Goal: Information Seeking & Learning: Learn about a topic

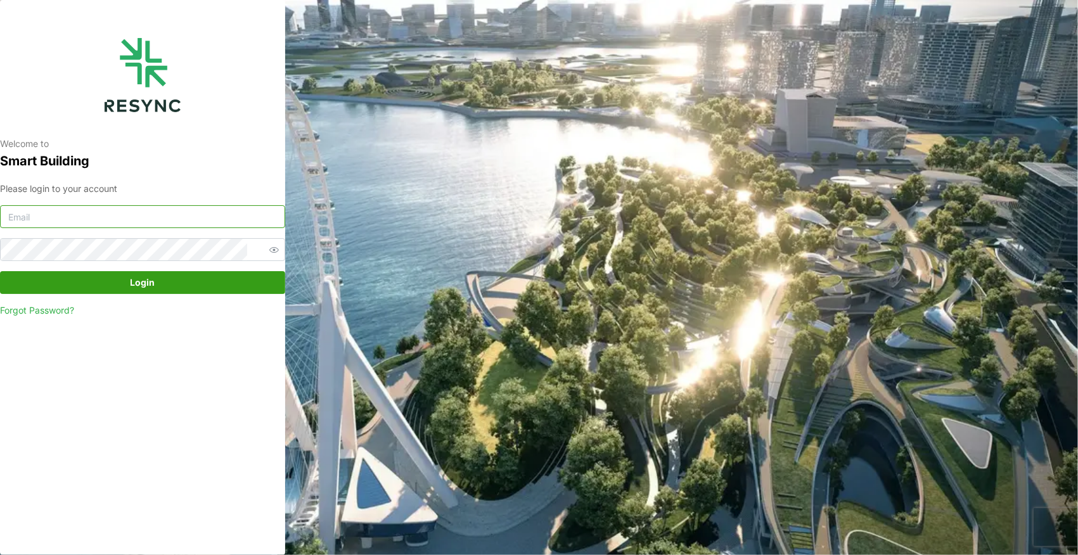
click at [80, 211] on input at bounding box center [142, 216] width 285 height 23
paste input "[PERSON_NAME][DOMAIN_NAME][EMAIL_ADDRESS][PERSON_NAME][DOMAIN_NAME]"
type input "[PERSON_NAME][DOMAIN_NAME][EMAIL_ADDRESS][PERSON_NAME][DOMAIN_NAME]"
click at [112, 286] on span "Login" at bounding box center [142, 283] width 261 height 22
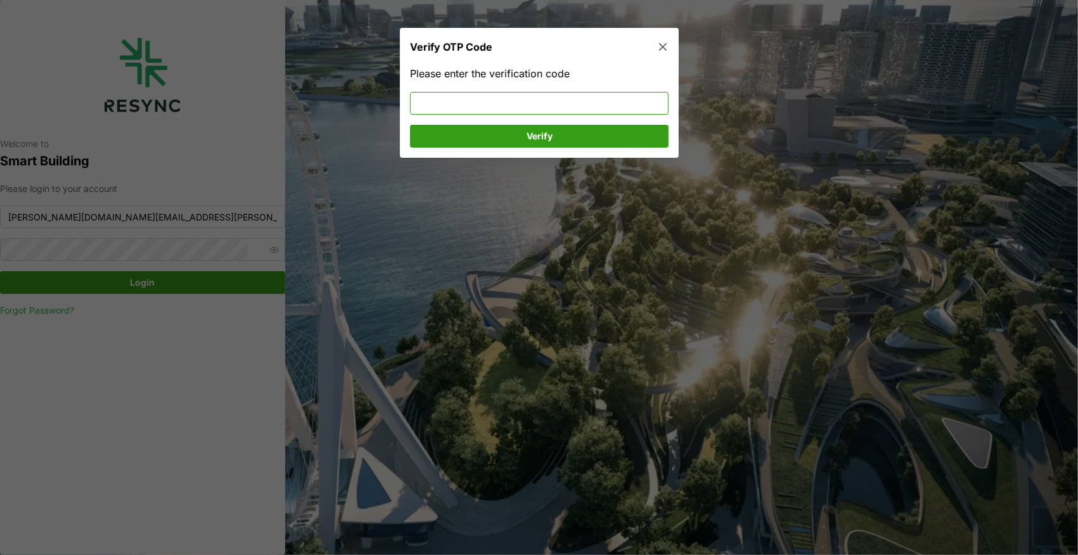
click at [452, 110] on input at bounding box center [539, 103] width 259 height 23
type input "840729"
click at [483, 139] on span "Verify" at bounding box center [539, 136] width 234 height 22
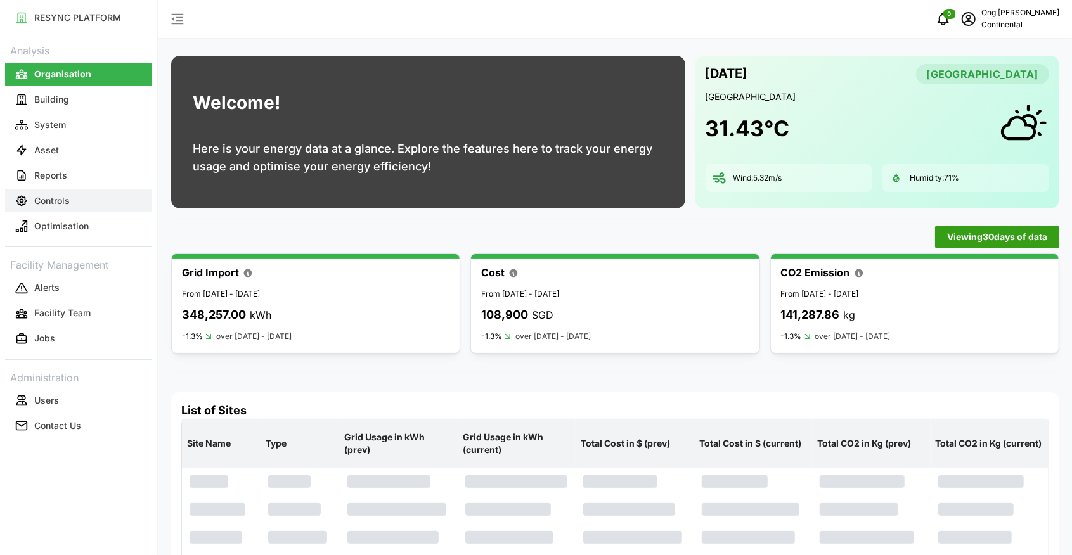
click at [56, 202] on p "Controls" at bounding box center [51, 201] width 35 height 13
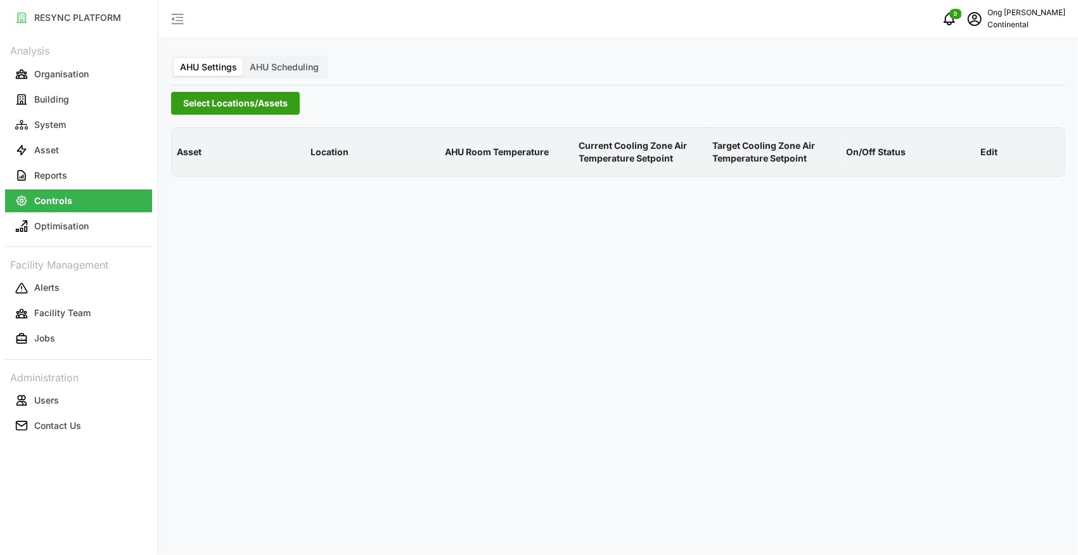
click at [230, 103] on span "Select Locations/Assets" at bounding box center [235, 104] width 105 height 22
click at [189, 162] on icon at bounding box center [188, 160] width 10 height 10
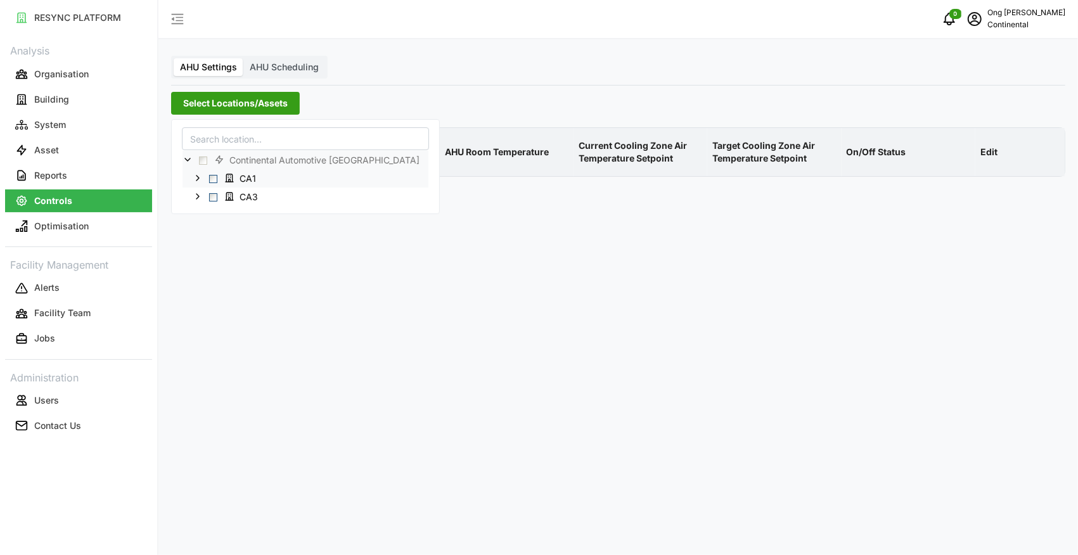
click at [210, 181] on span "Select CA1" at bounding box center [213, 179] width 8 height 8
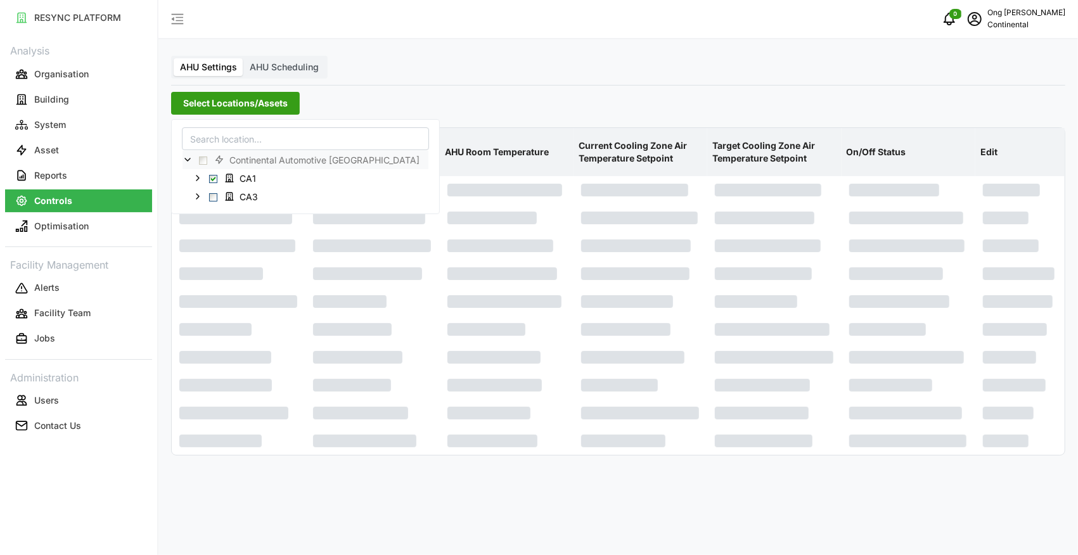
click at [256, 494] on div "AHU Settings AHU Scheduling Select Locations/Assets Asset Location AHU Room Tem…" at bounding box center [618, 277] width 920 height 555
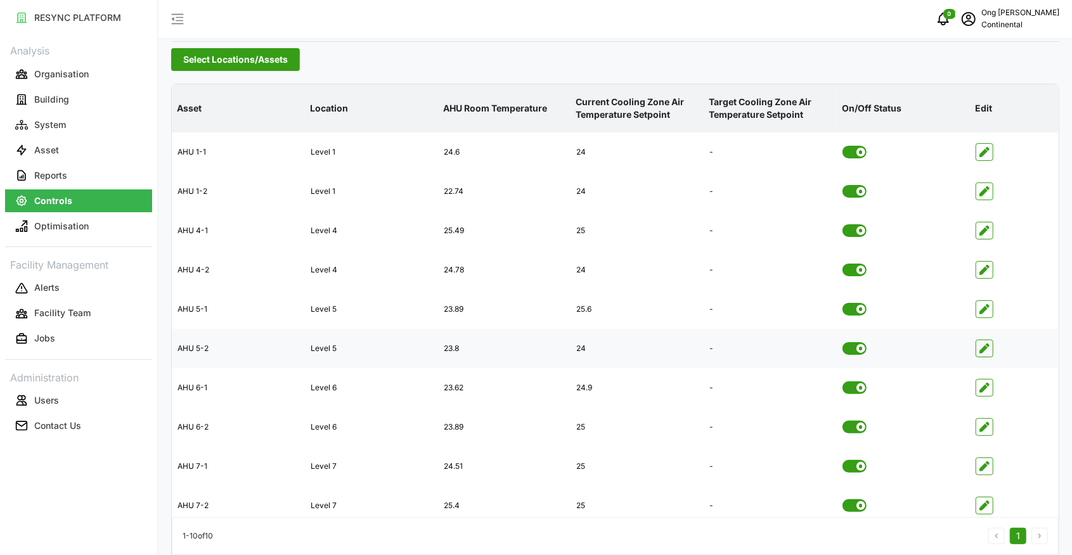
scroll to position [64, 0]
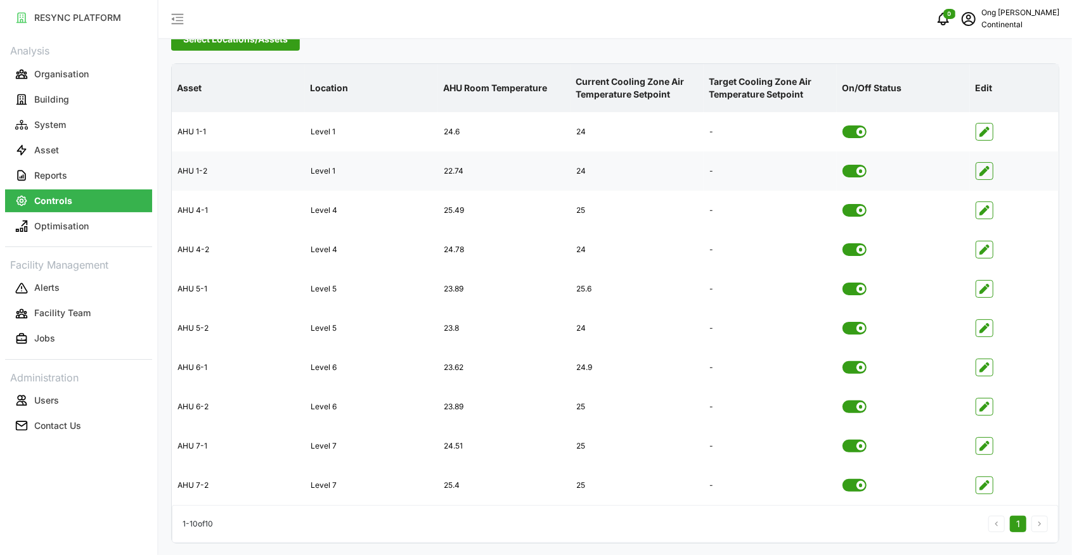
click at [985, 171] on icon "button" at bounding box center [984, 171] width 10 height 10
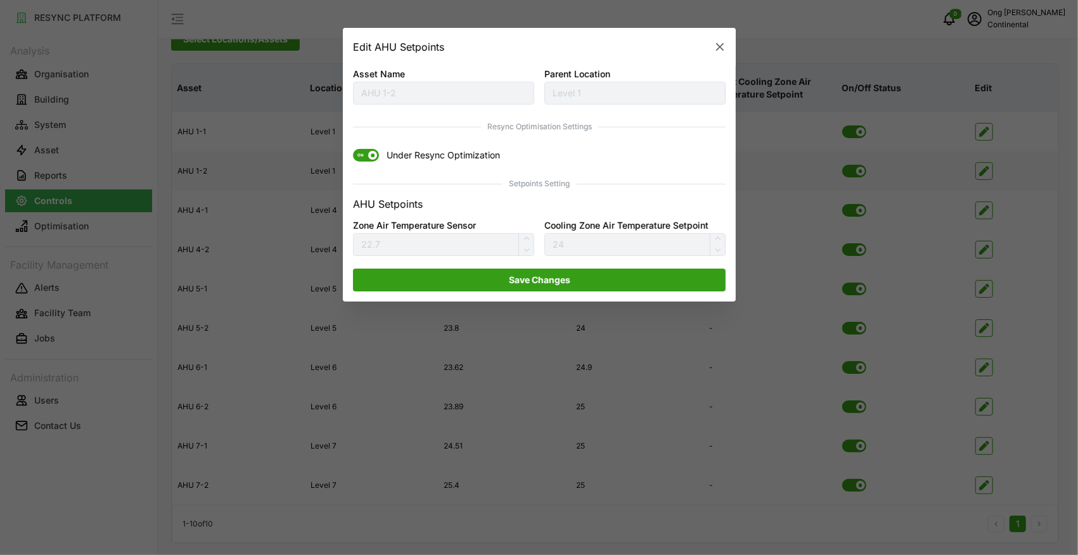
click at [722, 46] on icon "button" at bounding box center [720, 47] width 8 height 8
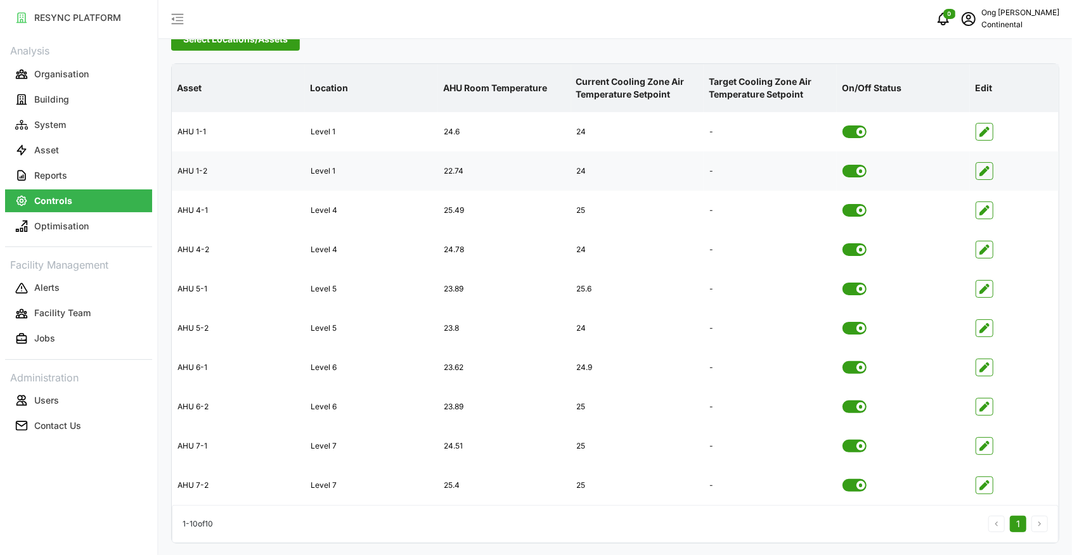
scroll to position [0, 0]
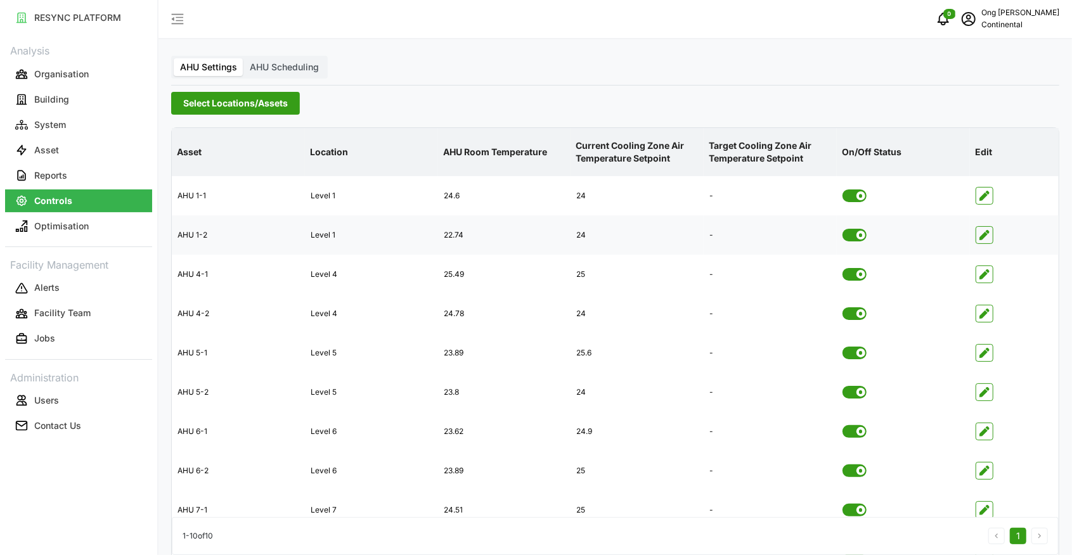
click at [214, 104] on span "Select Locations/Assets" at bounding box center [235, 104] width 105 height 22
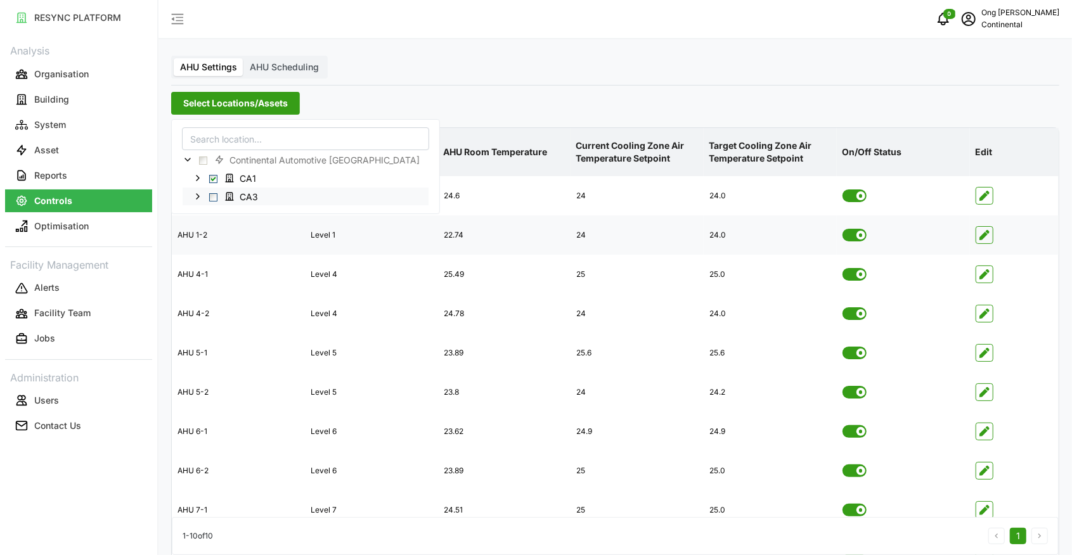
click at [213, 195] on span "Select CA3" at bounding box center [213, 197] width 8 height 8
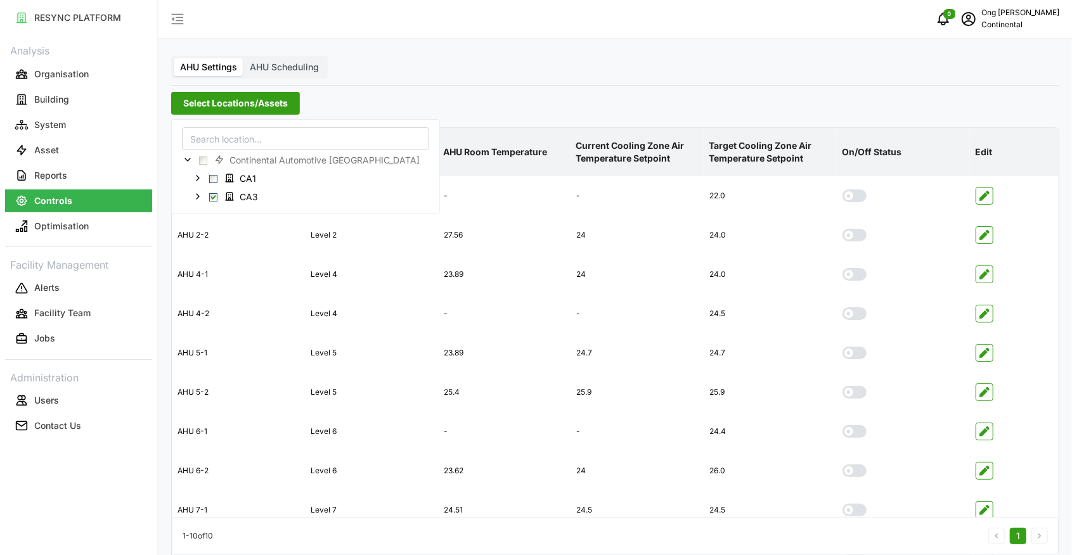
click at [501, 92] on div "Select Locations/Assets" at bounding box center [615, 103] width 888 height 23
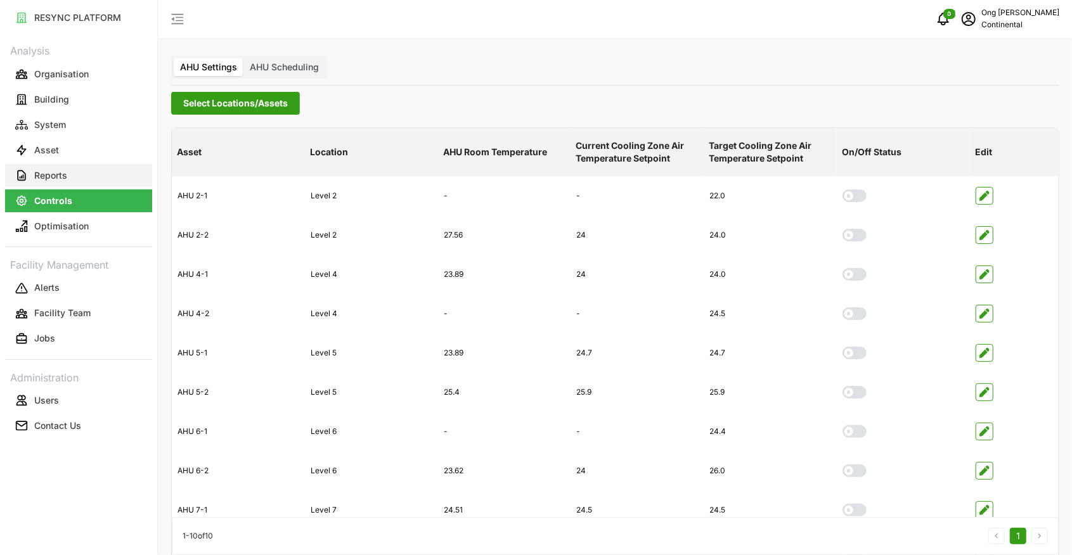
click at [57, 180] on p "Reports" at bounding box center [50, 175] width 33 height 13
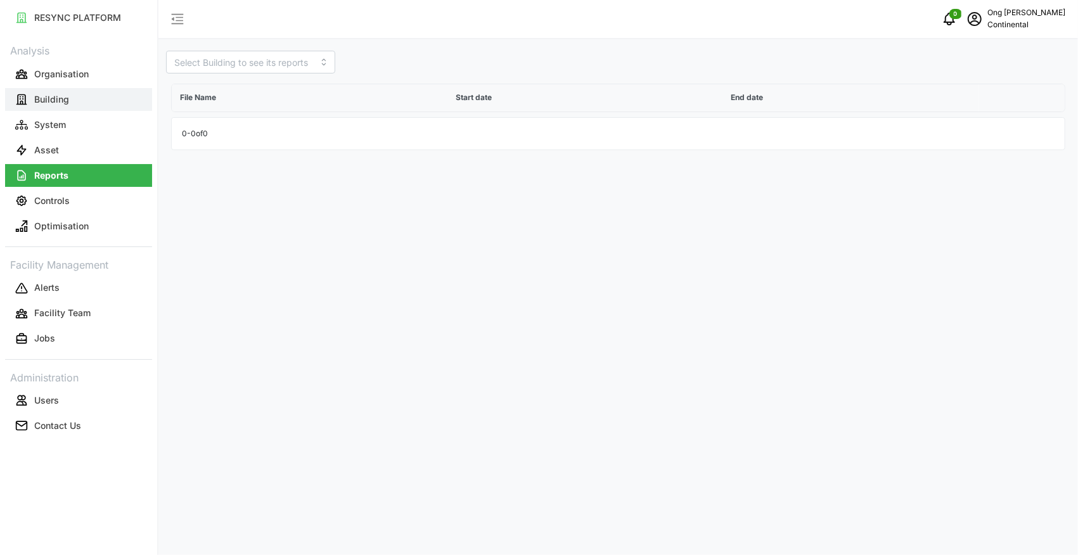
click at [54, 91] on button "Building" at bounding box center [78, 99] width 147 height 23
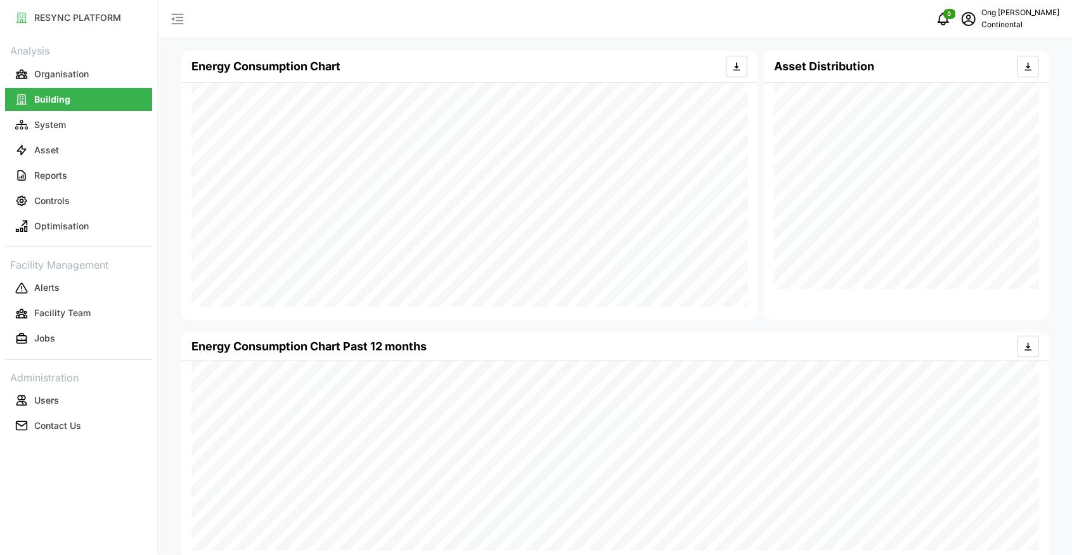
scroll to position [266, 0]
